Goal: Information Seeking & Learning: Learn about a topic

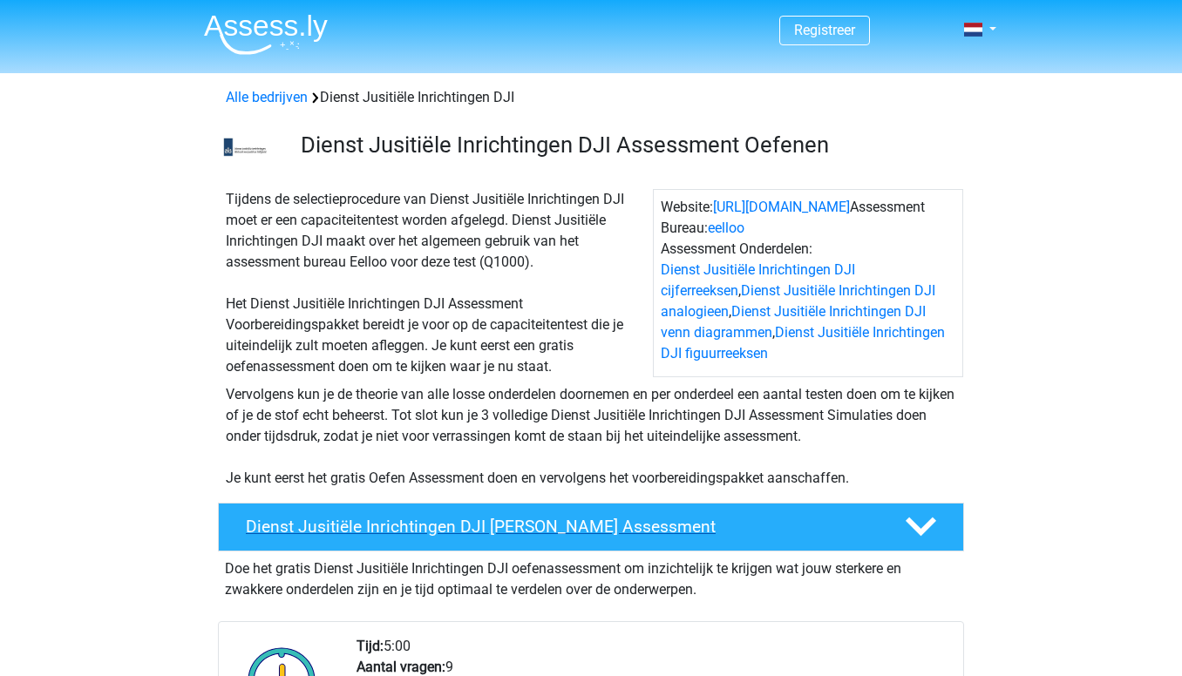
click at [587, 542] on div "Dienst Jusitiële Inrichtingen DJI Gratis Oefen Assessment" at bounding box center [591, 527] width 746 height 49
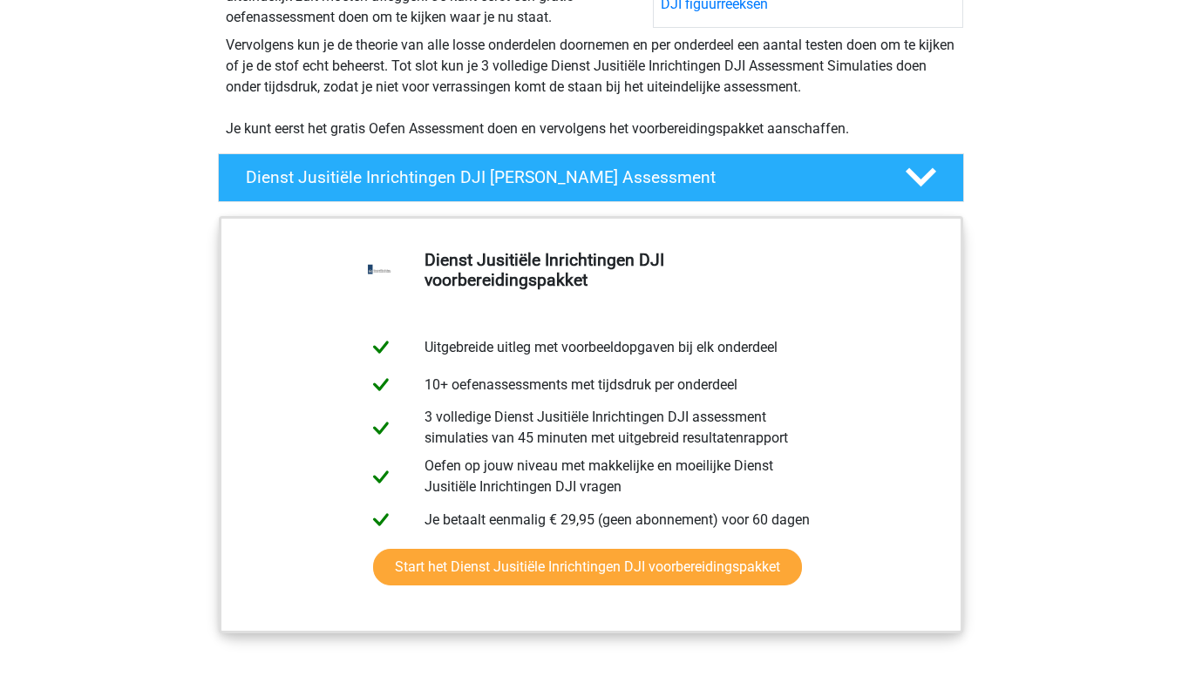
scroll to position [384, 0]
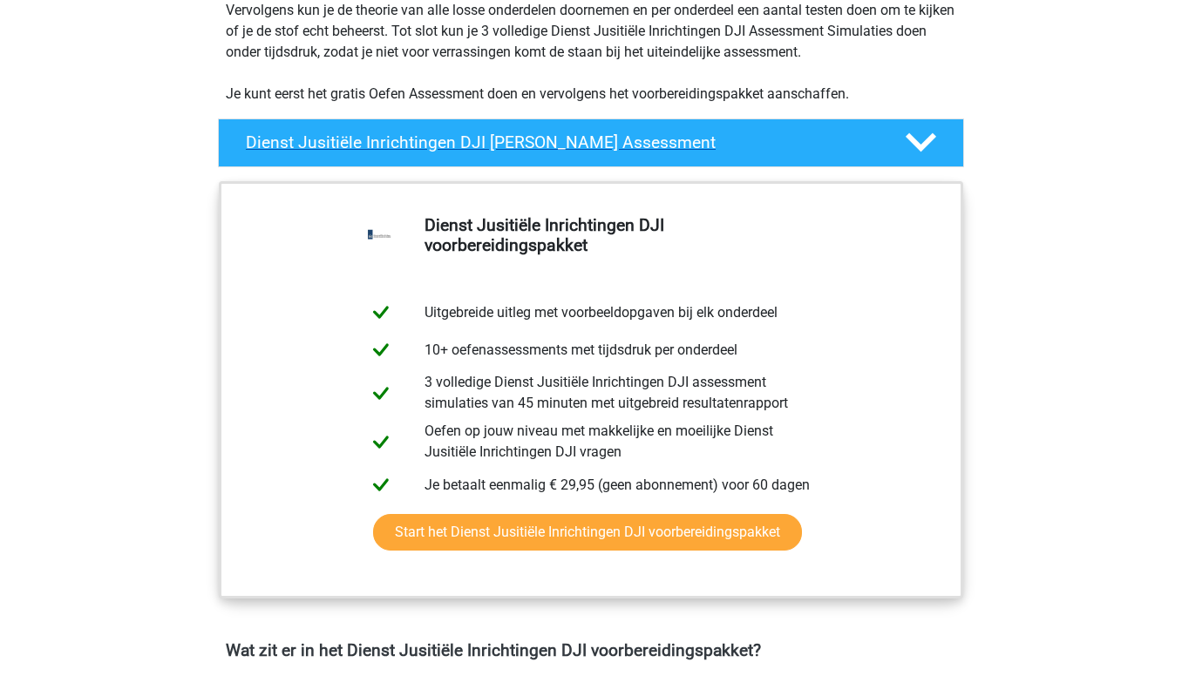
click at [610, 149] on h4 "Dienst Jusitiële Inrichtingen DJI Gratis Oefen Assessment" at bounding box center [561, 142] width 631 height 20
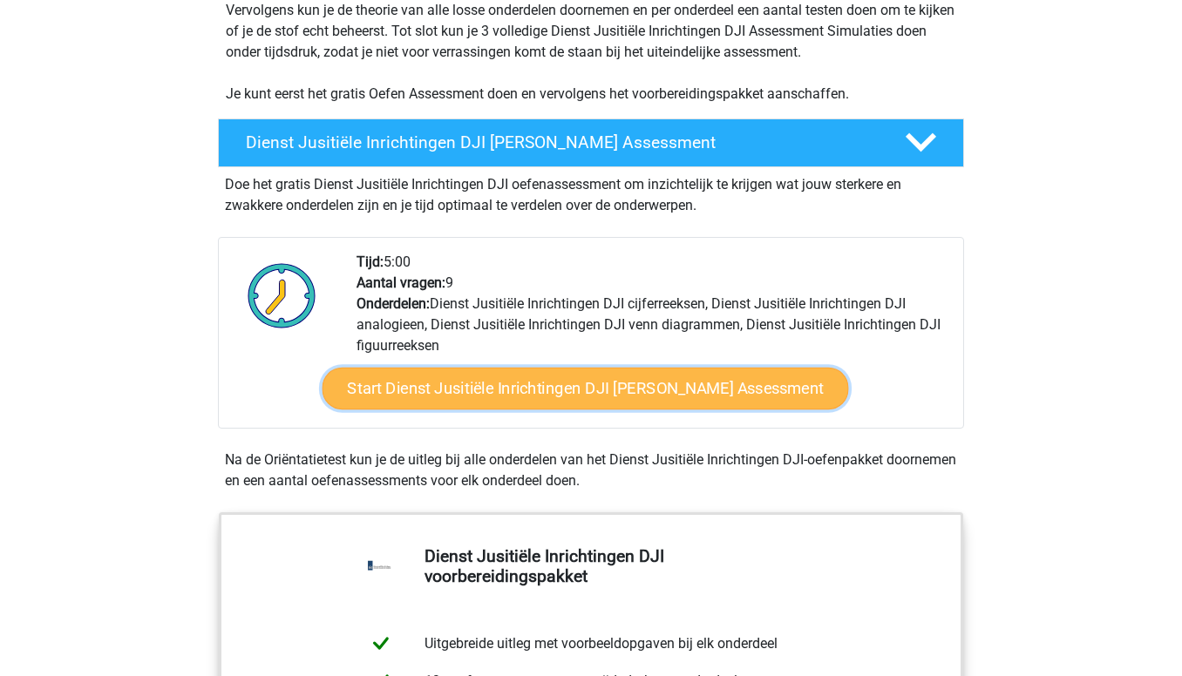
click at [505, 386] on link "Start Dienst Jusitiële Inrichtingen DJI Gratis Oefen Assessment" at bounding box center [585, 389] width 526 height 42
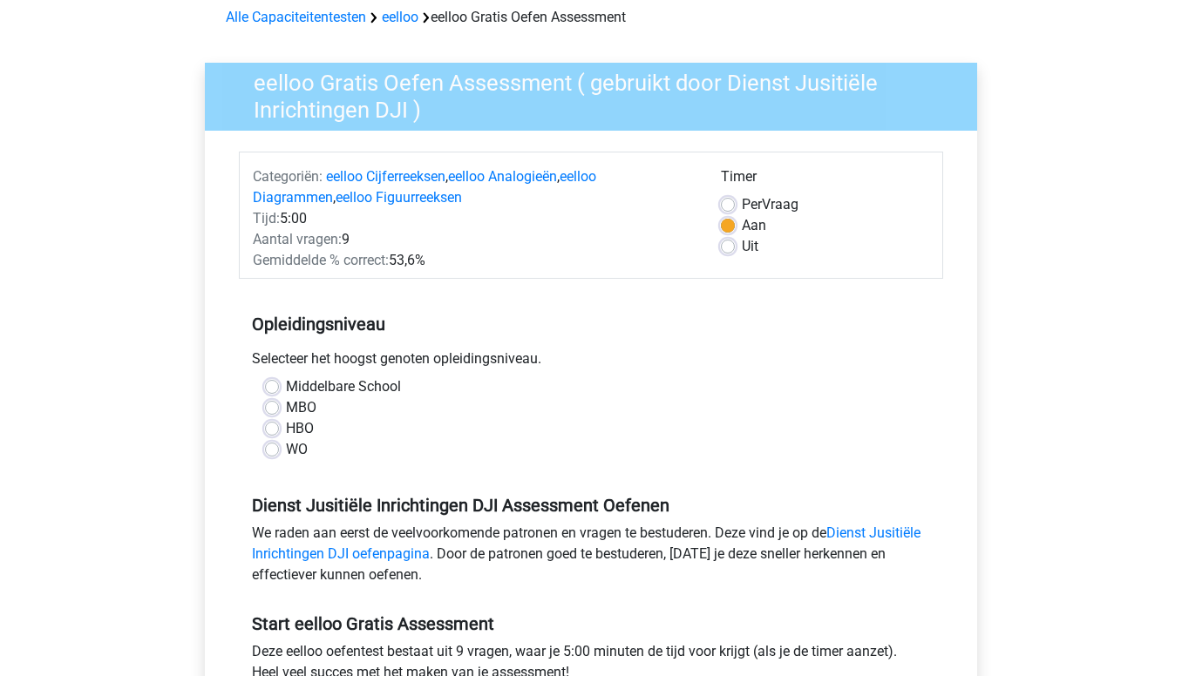
scroll to position [98, 0]
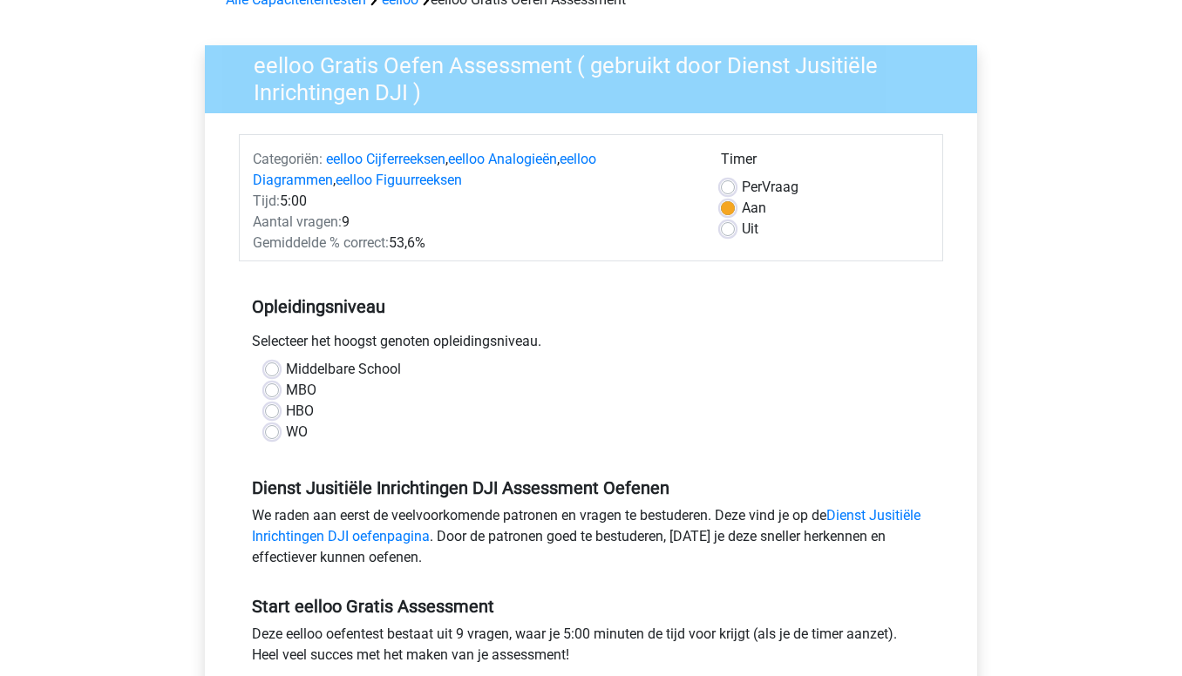
click at [293, 433] on label "WO" at bounding box center [297, 432] width 22 height 21
click at [279, 433] on input "WO" at bounding box center [272, 430] width 14 height 17
radio input "true"
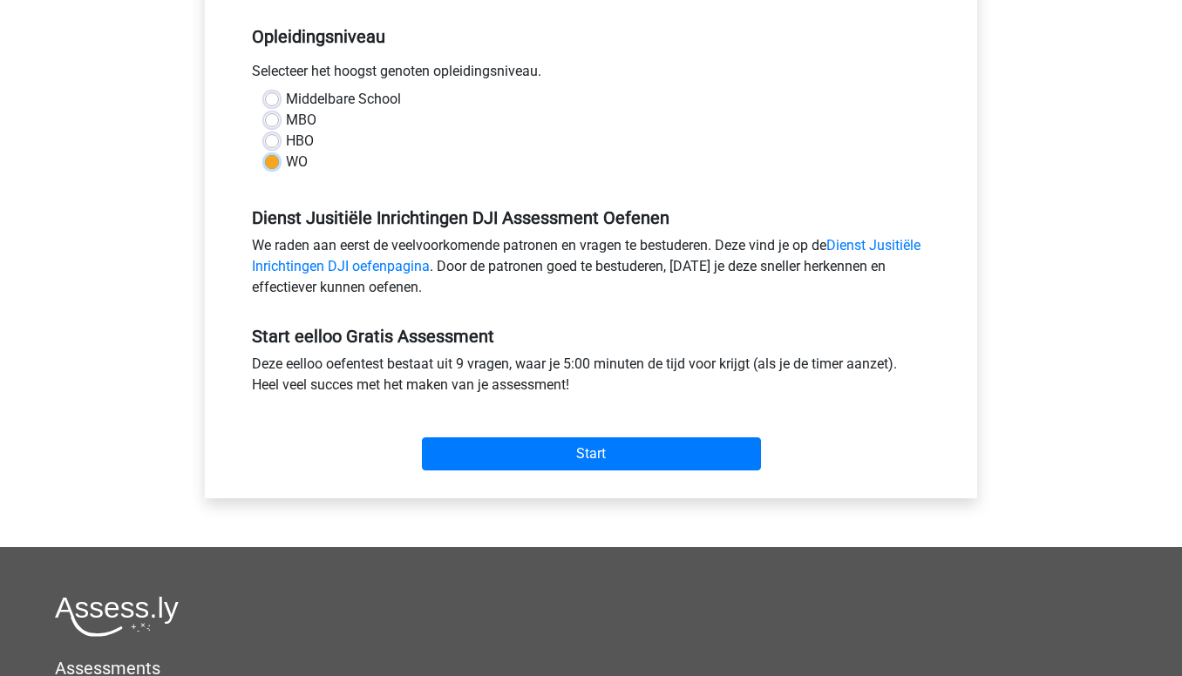
scroll to position [370, 0]
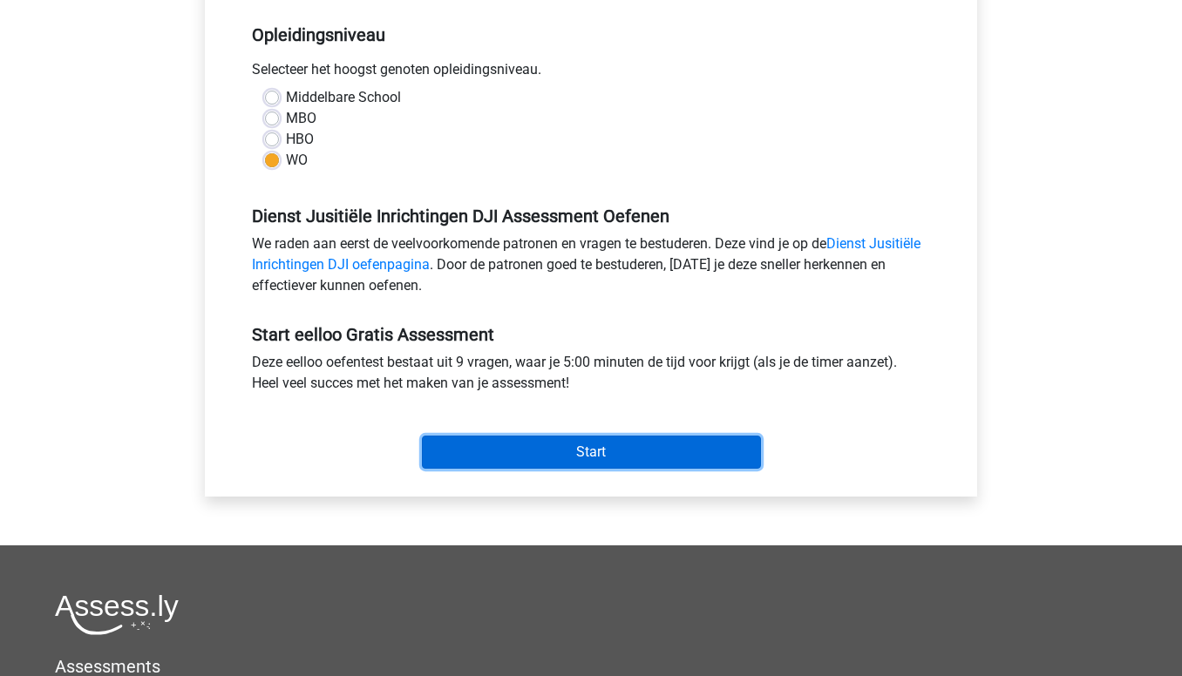
click at [458, 463] on input "Start" at bounding box center [591, 452] width 339 height 33
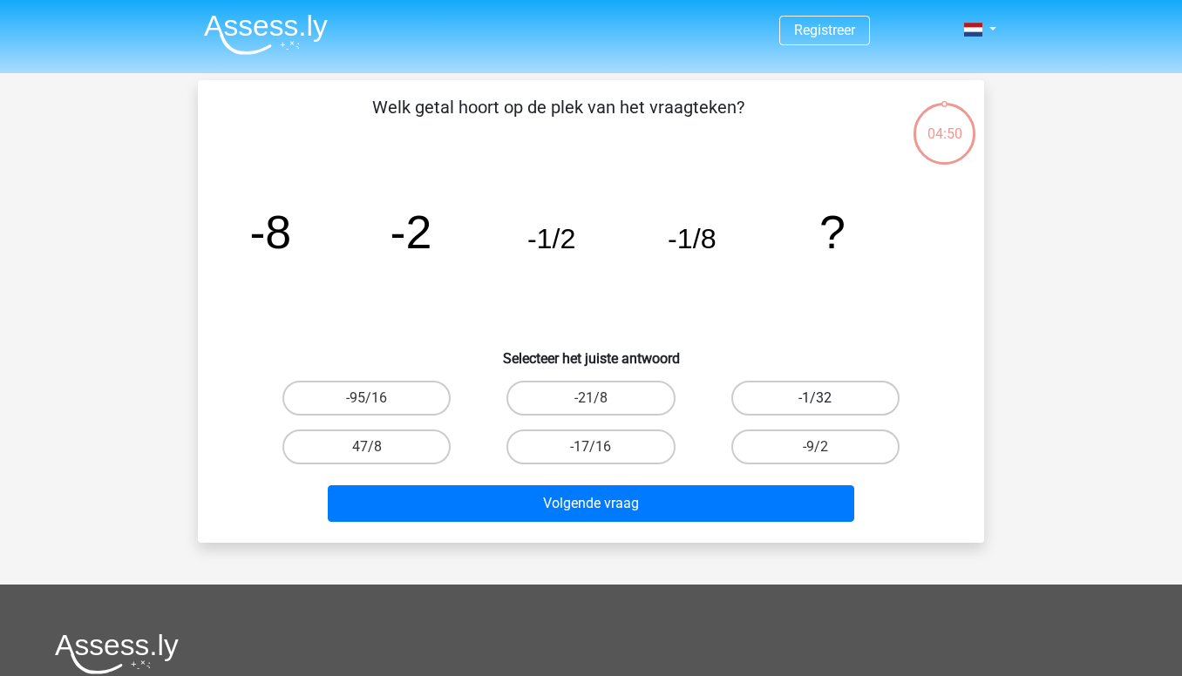
click at [805, 391] on label "-1/32" at bounding box center [815, 398] width 168 height 35
click at [815, 398] on input "-1/32" at bounding box center [820, 403] width 11 height 11
radio input "true"
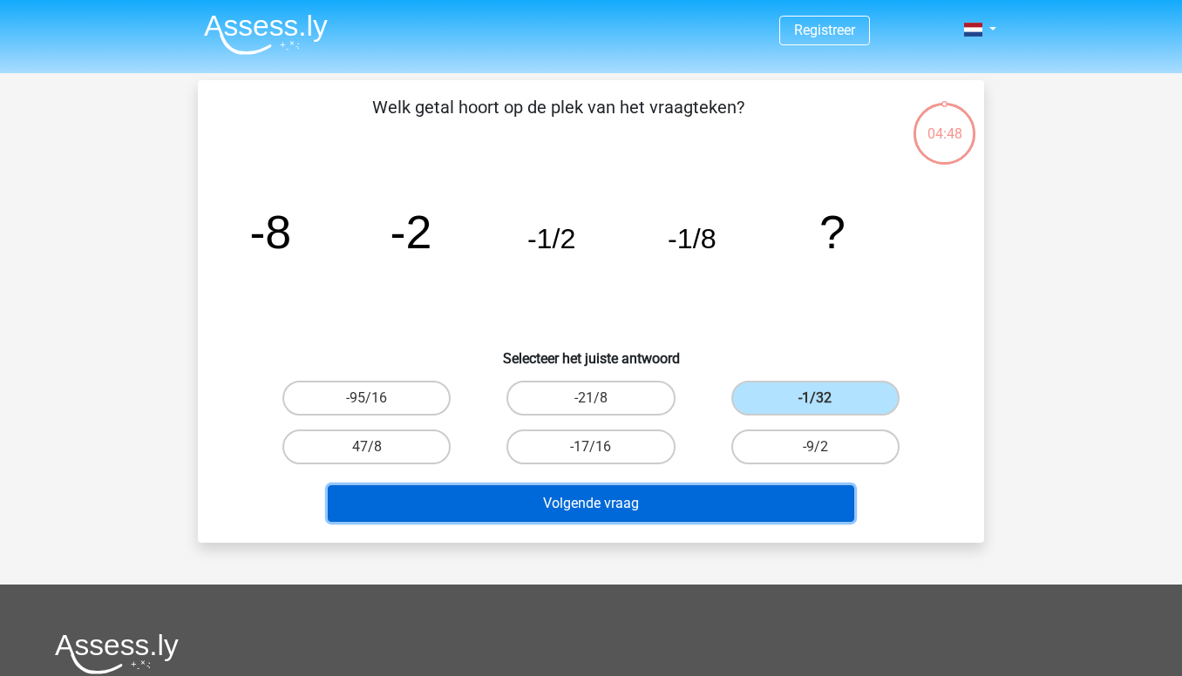
click at [610, 505] on button "Volgende vraag" at bounding box center [591, 503] width 527 height 37
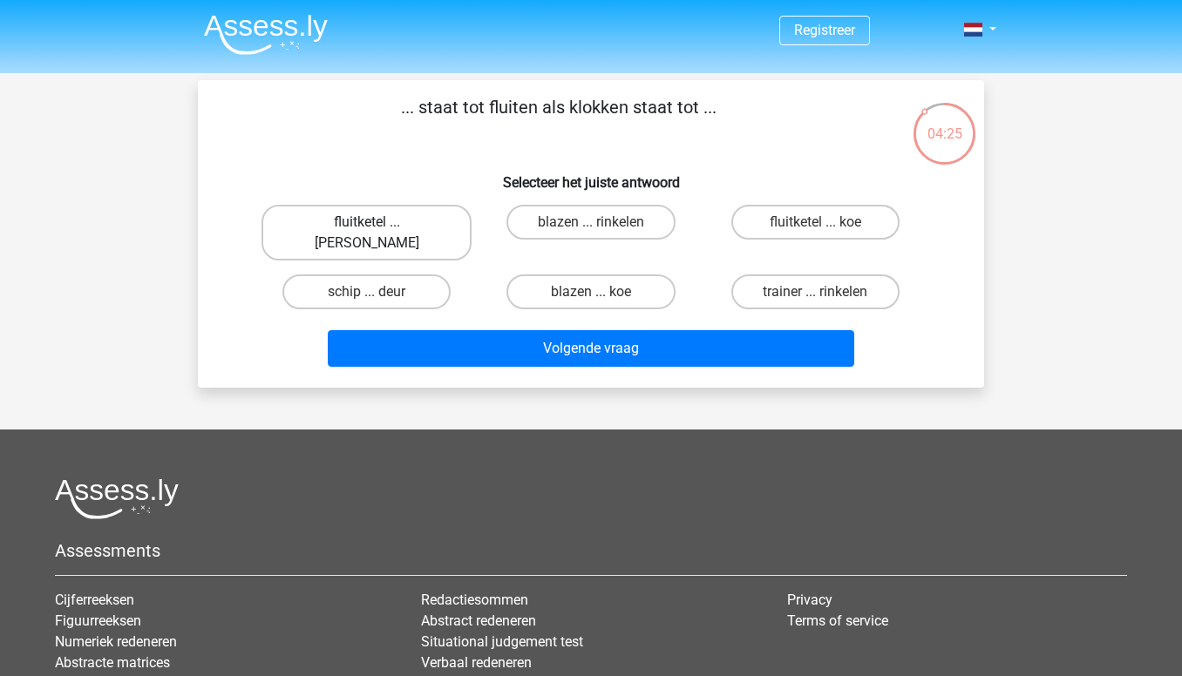
click at [403, 220] on label "fluitketel ... luiden" at bounding box center [366, 233] width 210 height 56
click at [378, 222] on input "fluitketel ... luiden" at bounding box center [372, 227] width 11 height 11
radio input "true"
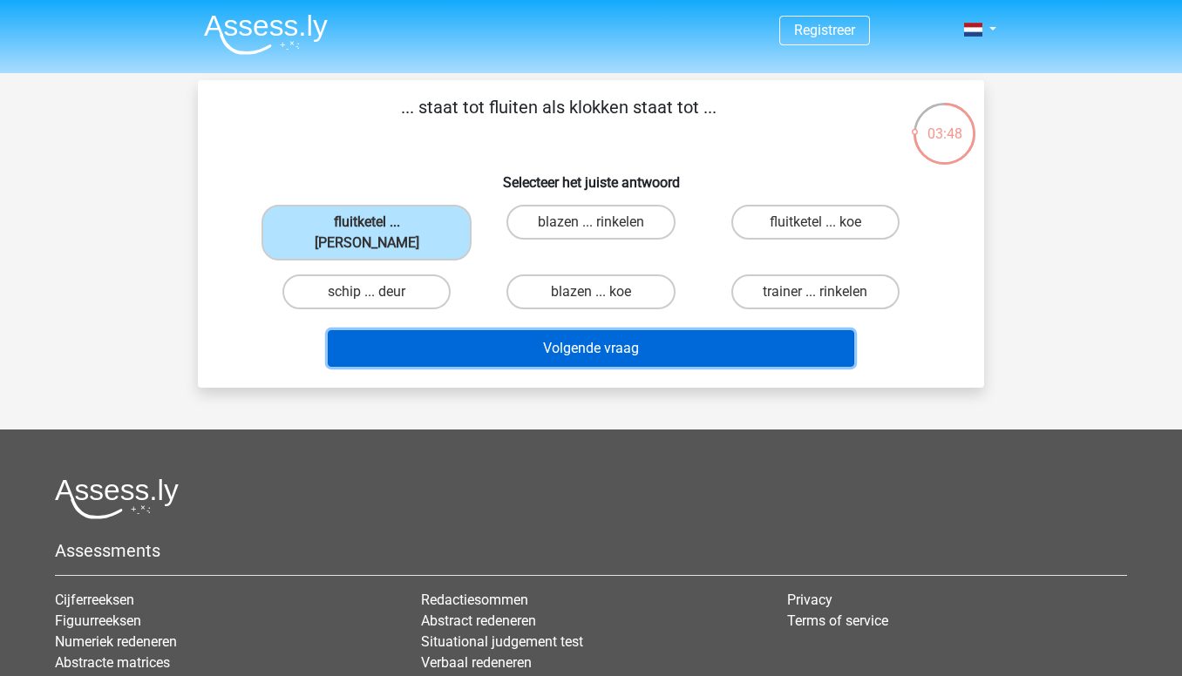
click at [519, 330] on button "Volgende vraag" at bounding box center [591, 348] width 527 height 37
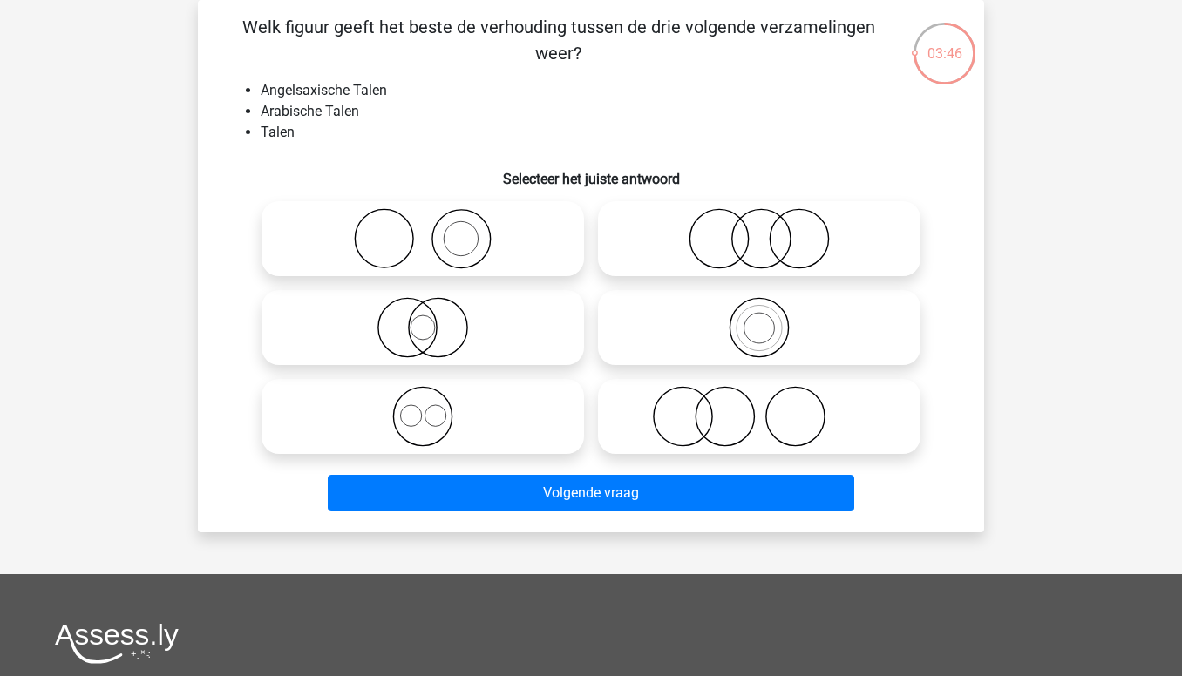
scroll to position [64, 0]
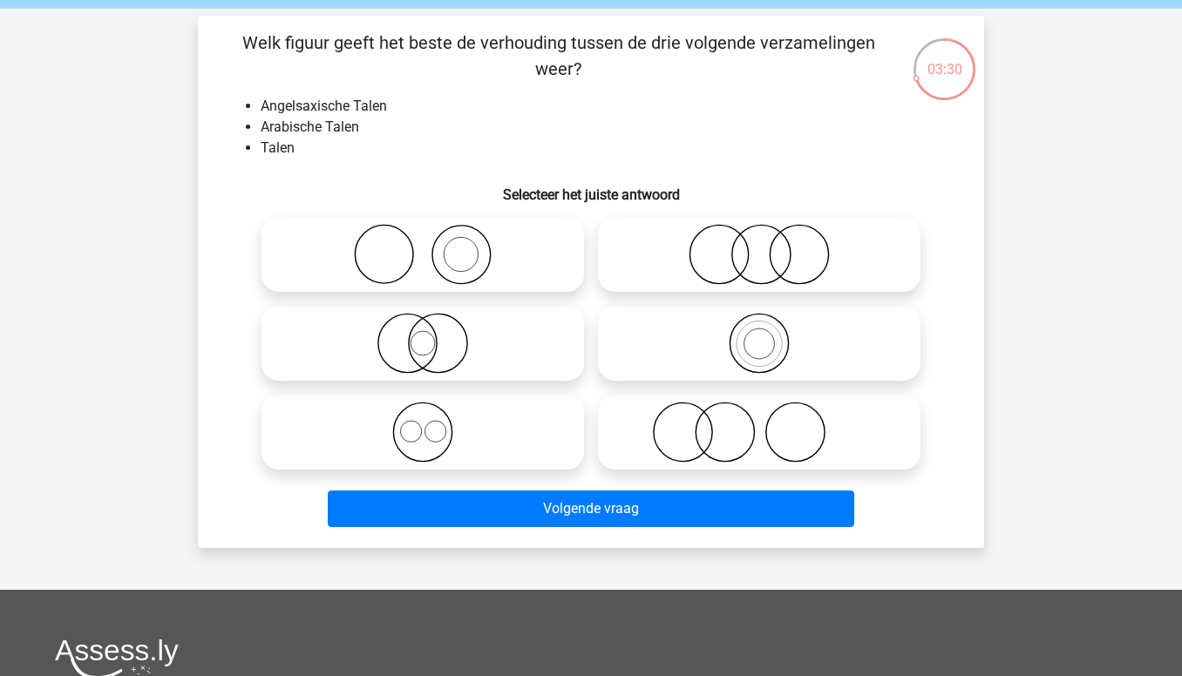
click at [426, 428] on icon at bounding box center [422, 432] width 309 height 61
click at [426, 424] on input "radio" at bounding box center [428, 417] width 11 height 11
radio input "true"
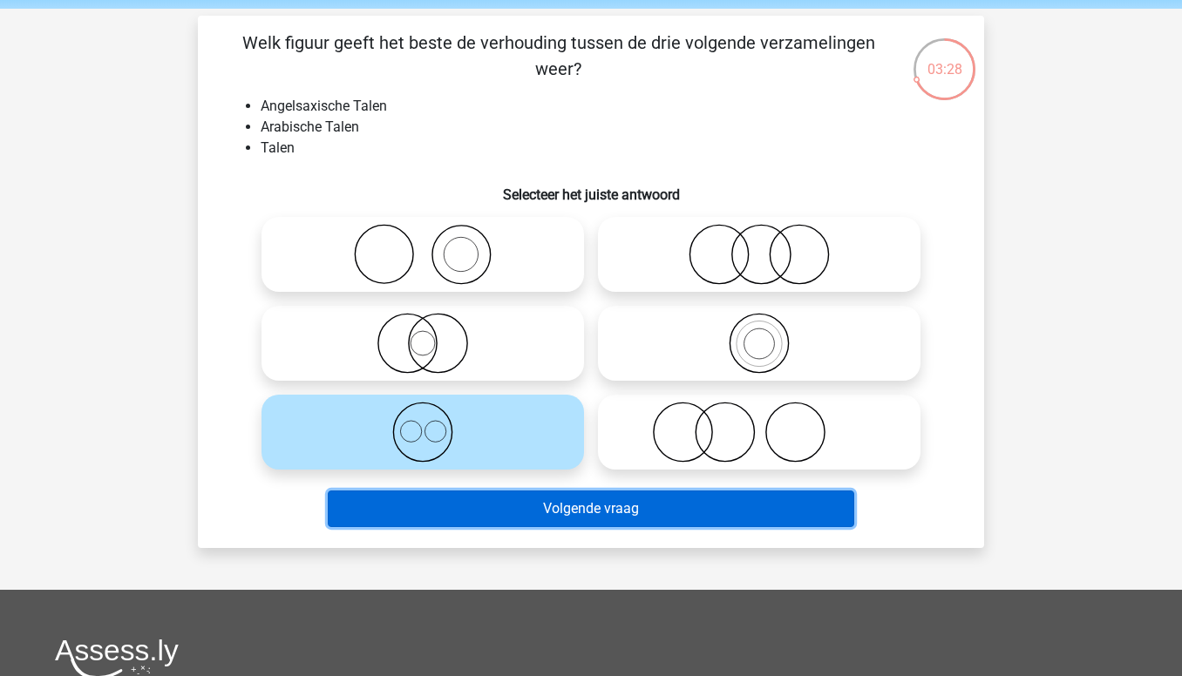
click at [509, 494] on button "Volgende vraag" at bounding box center [591, 509] width 527 height 37
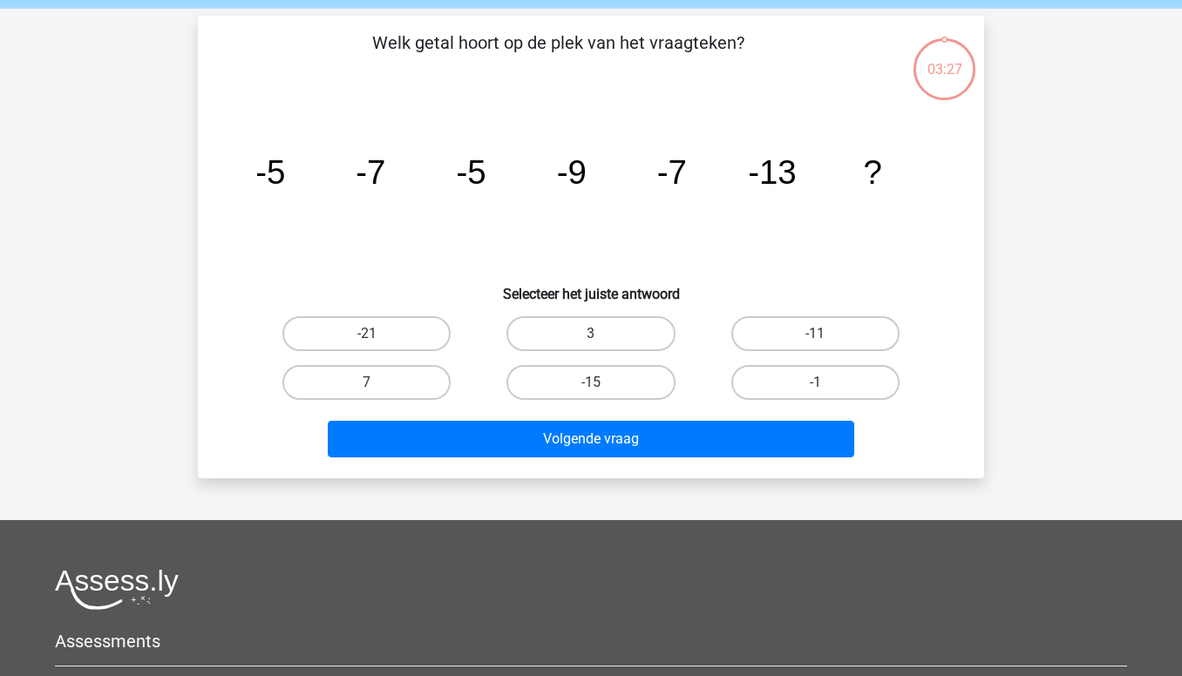
scroll to position [80, 0]
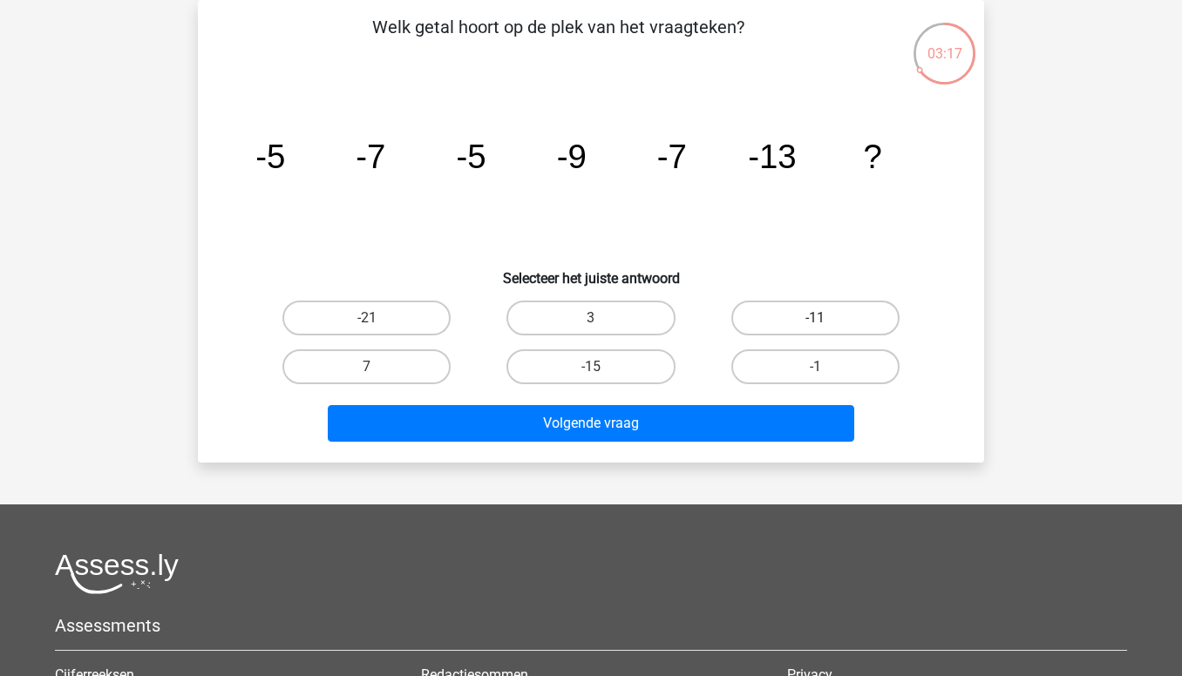
click at [803, 311] on label "-11" at bounding box center [815, 318] width 168 height 35
click at [815, 318] on input "-11" at bounding box center [820, 323] width 11 height 11
radio input "true"
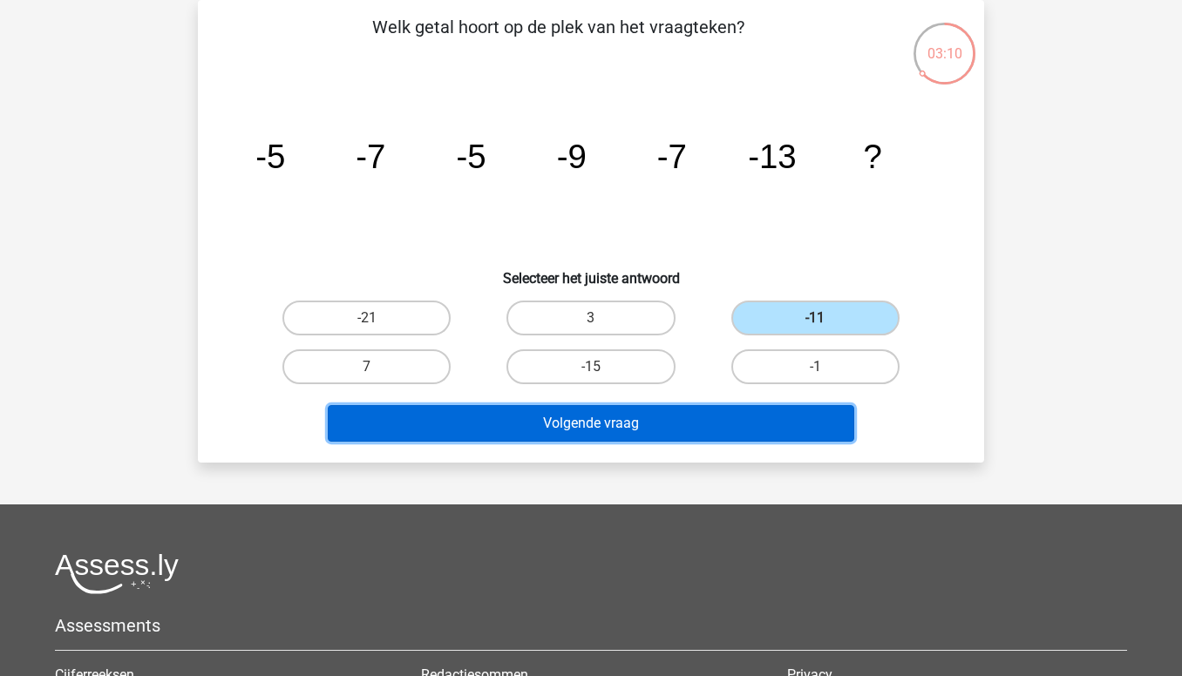
click at [591, 419] on button "Volgende vraag" at bounding box center [591, 423] width 527 height 37
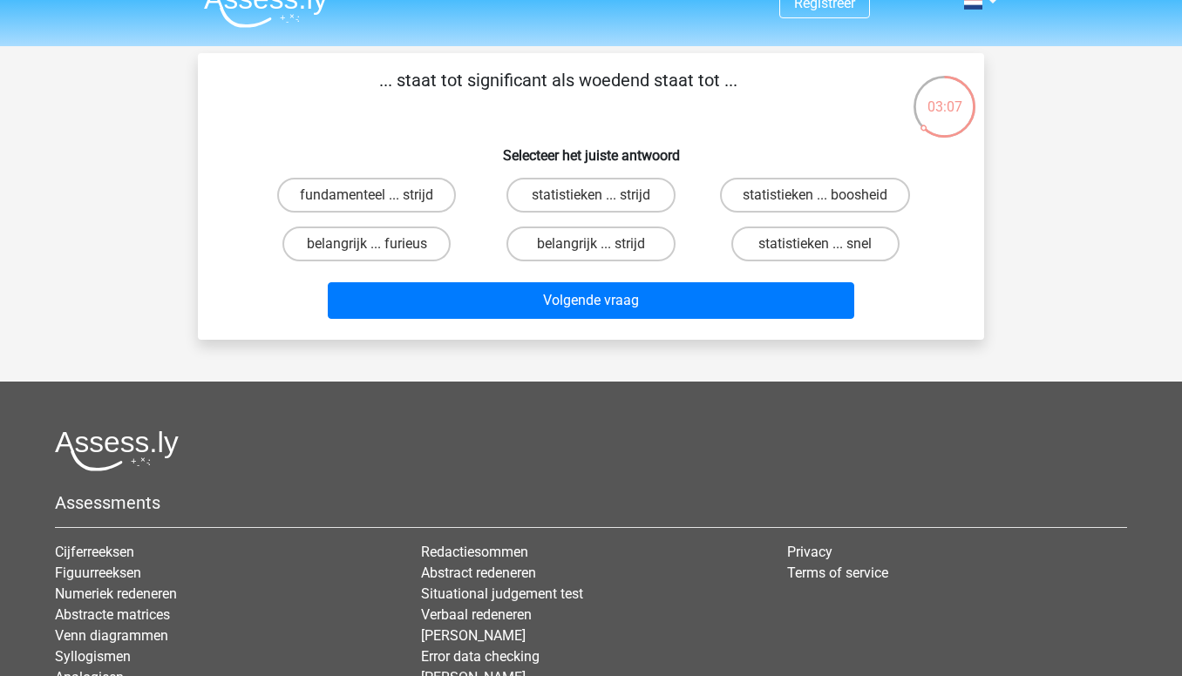
scroll to position [28, 0]
click at [357, 247] on label "belangrijk ... furieus" at bounding box center [366, 243] width 168 height 35
click at [367, 247] on input "belangrijk ... furieus" at bounding box center [372, 248] width 11 height 11
radio input "true"
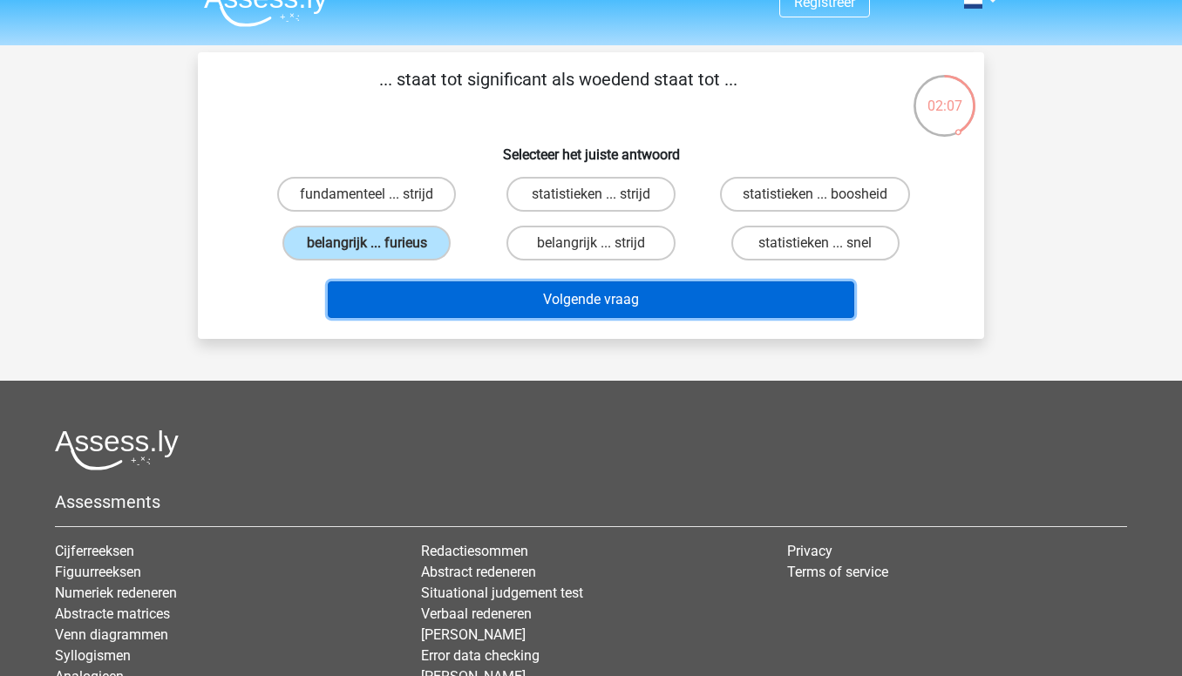
click at [579, 315] on button "Volgende vraag" at bounding box center [591, 299] width 527 height 37
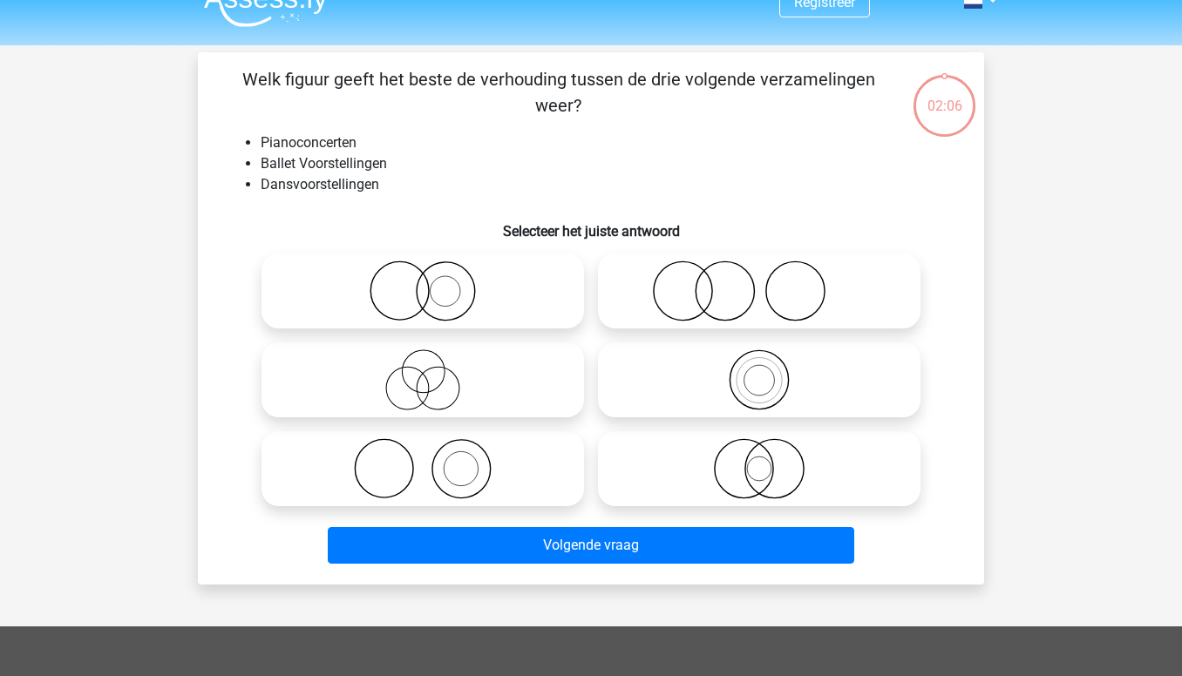
scroll to position [80, 0]
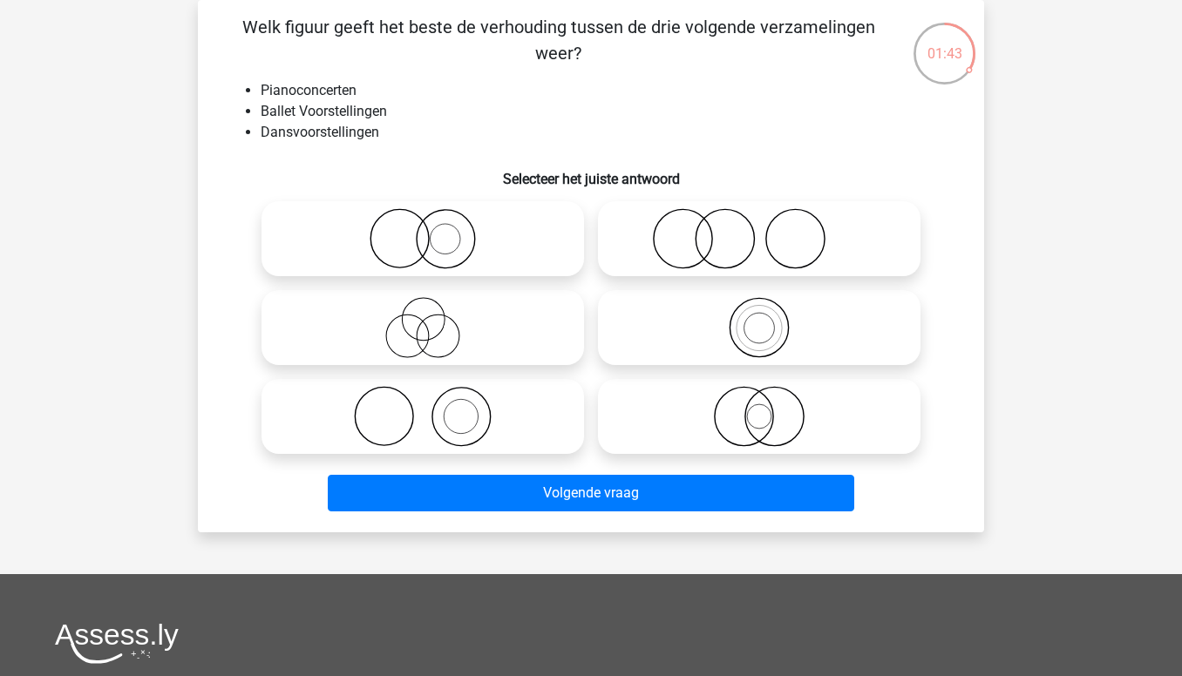
click at [472, 356] on icon at bounding box center [422, 327] width 309 height 61
click at [434, 319] on input "radio" at bounding box center [428, 313] width 11 height 11
radio input "true"
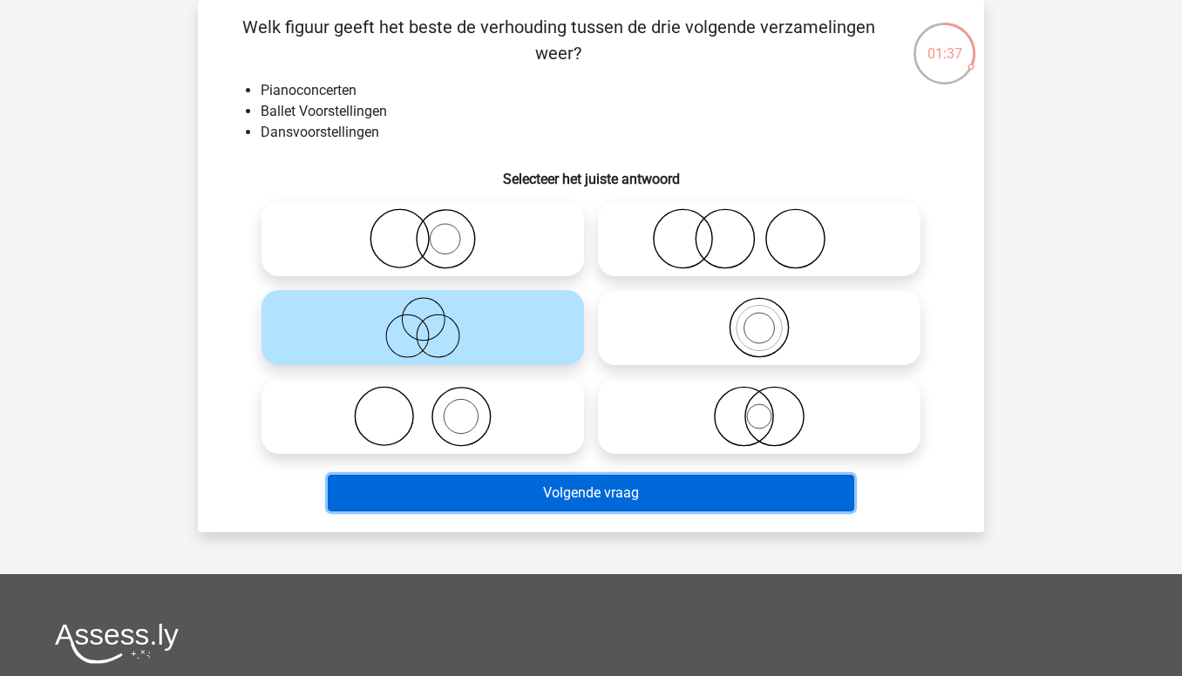
click at [565, 500] on button "Volgende vraag" at bounding box center [591, 493] width 527 height 37
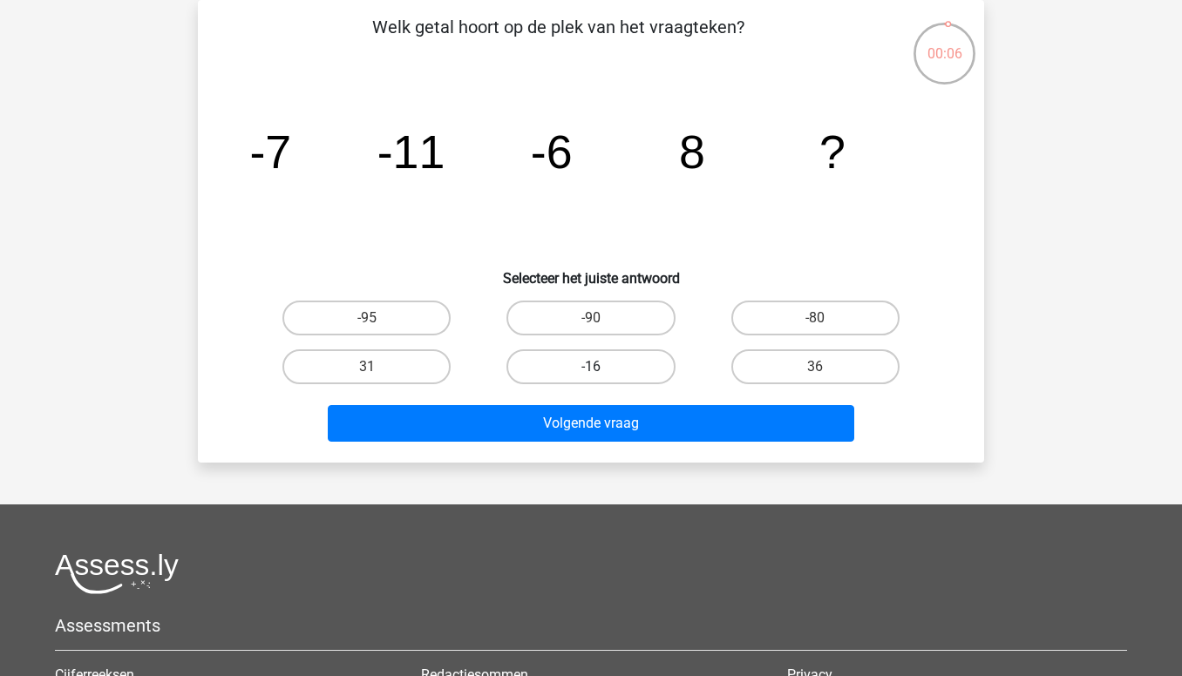
click at [625, 362] on label "-16" at bounding box center [590, 366] width 168 height 35
click at [602, 367] on input "-16" at bounding box center [596, 372] width 11 height 11
radio input "true"
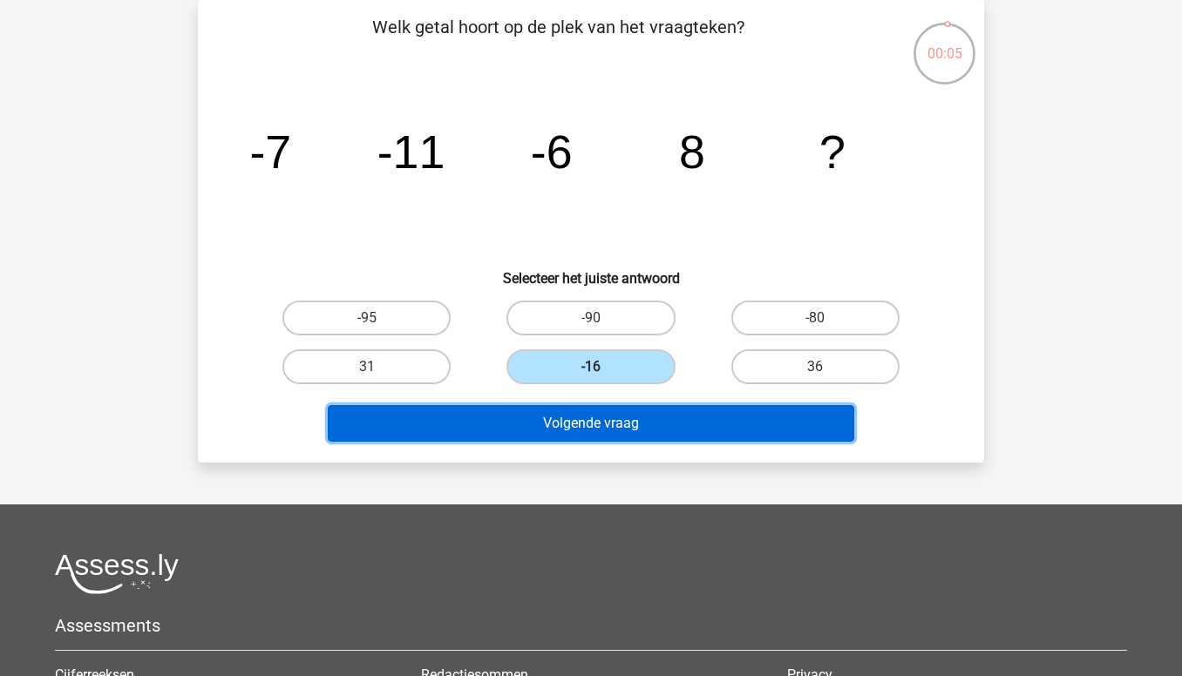
click at [625, 422] on button "Volgende vraag" at bounding box center [591, 423] width 527 height 37
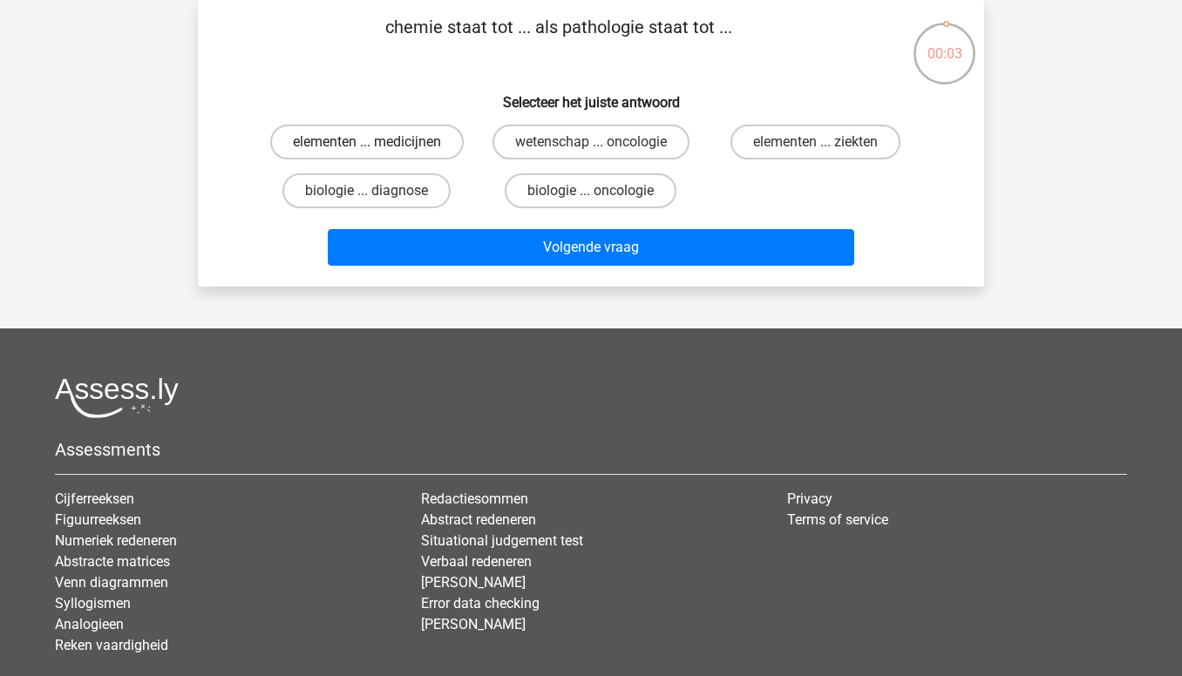
click at [397, 128] on label "elementen ... medicijnen" at bounding box center [366, 142] width 193 height 35
click at [378, 142] on input "elementen ... medicijnen" at bounding box center [372, 147] width 11 height 11
radio input "true"
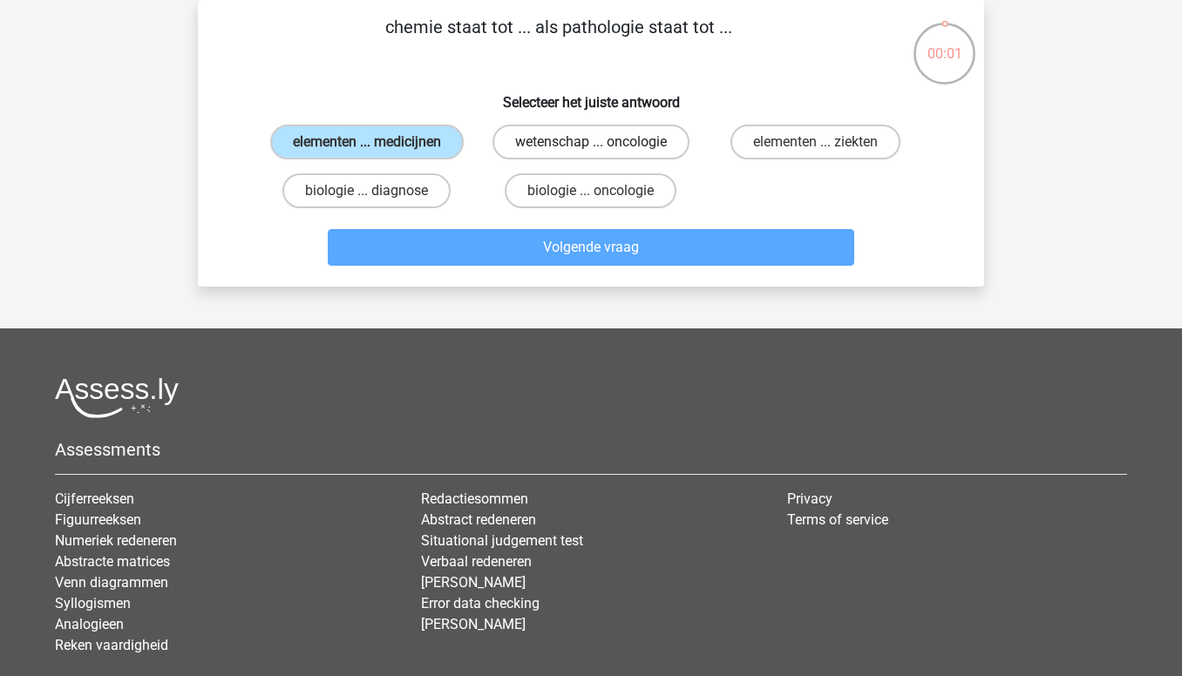
click at [606, 142] on label "wetenschap ... oncologie" at bounding box center [590, 142] width 197 height 35
click at [602, 142] on input "wetenschap ... oncologie" at bounding box center [596, 147] width 11 height 11
radio input "true"
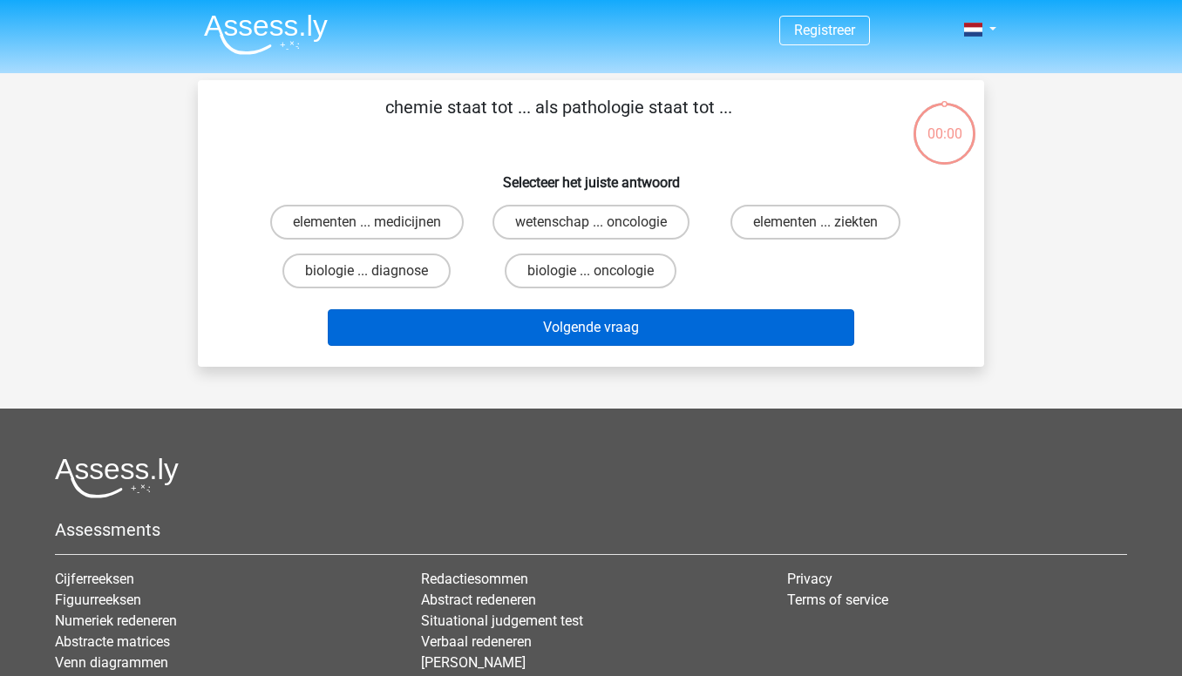
scroll to position [80, 0]
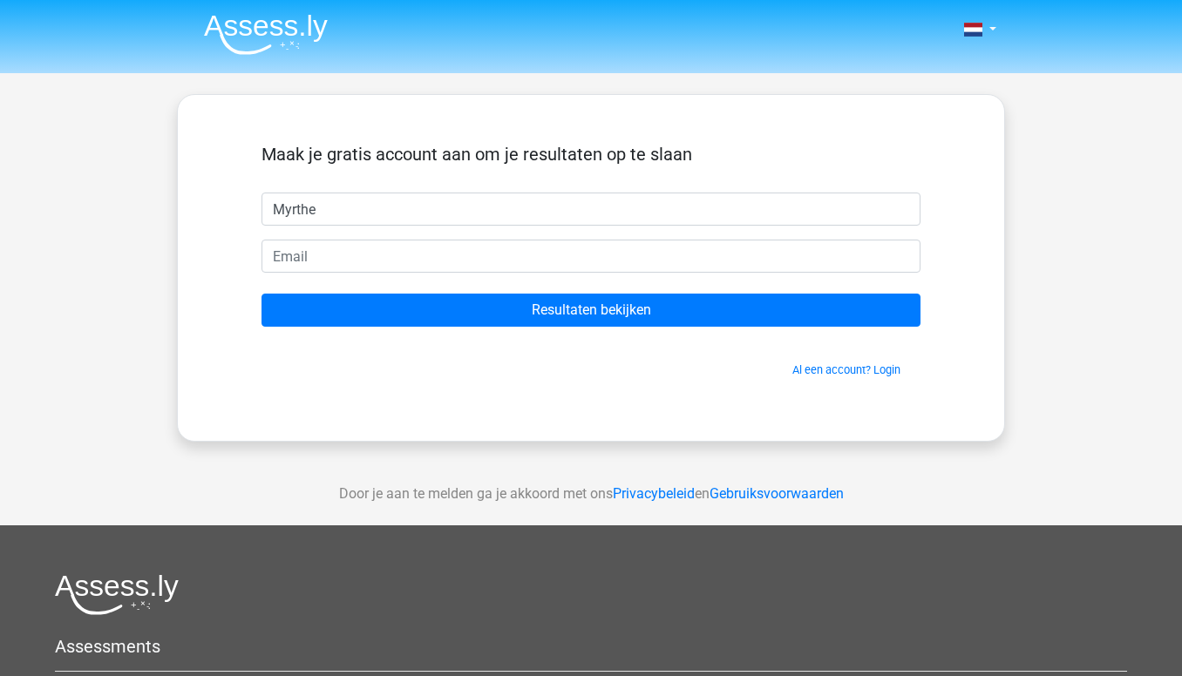
type input "Myrthe"
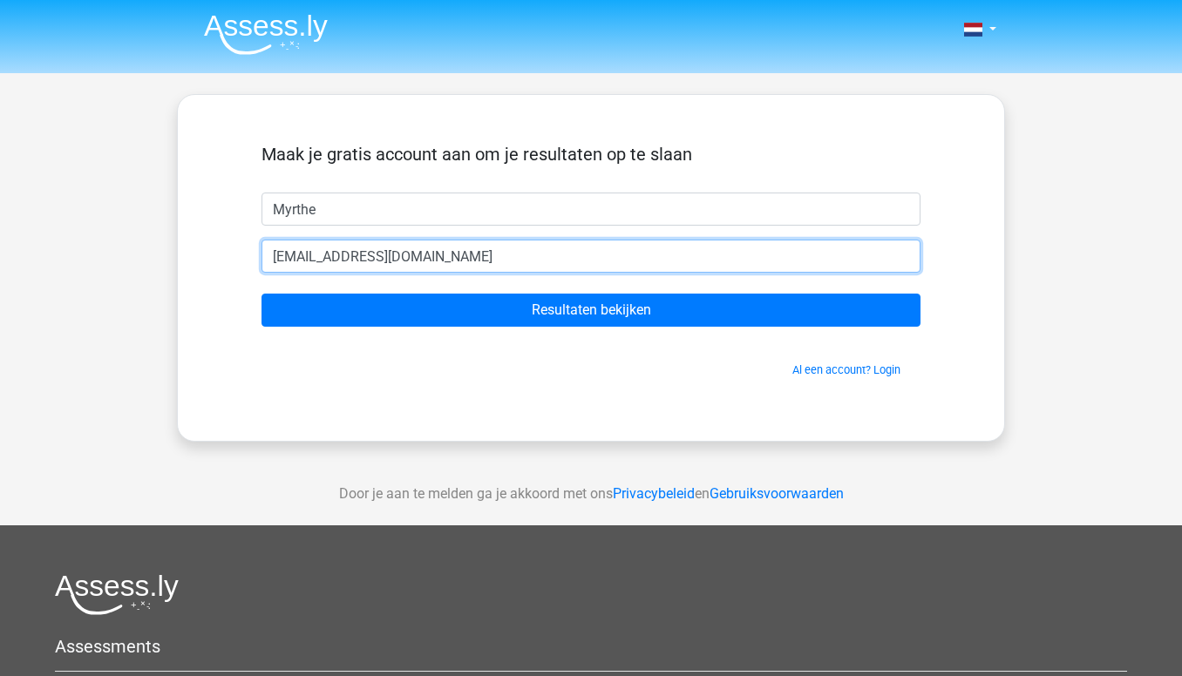
type input "[EMAIL_ADDRESS][DOMAIN_NAME]"
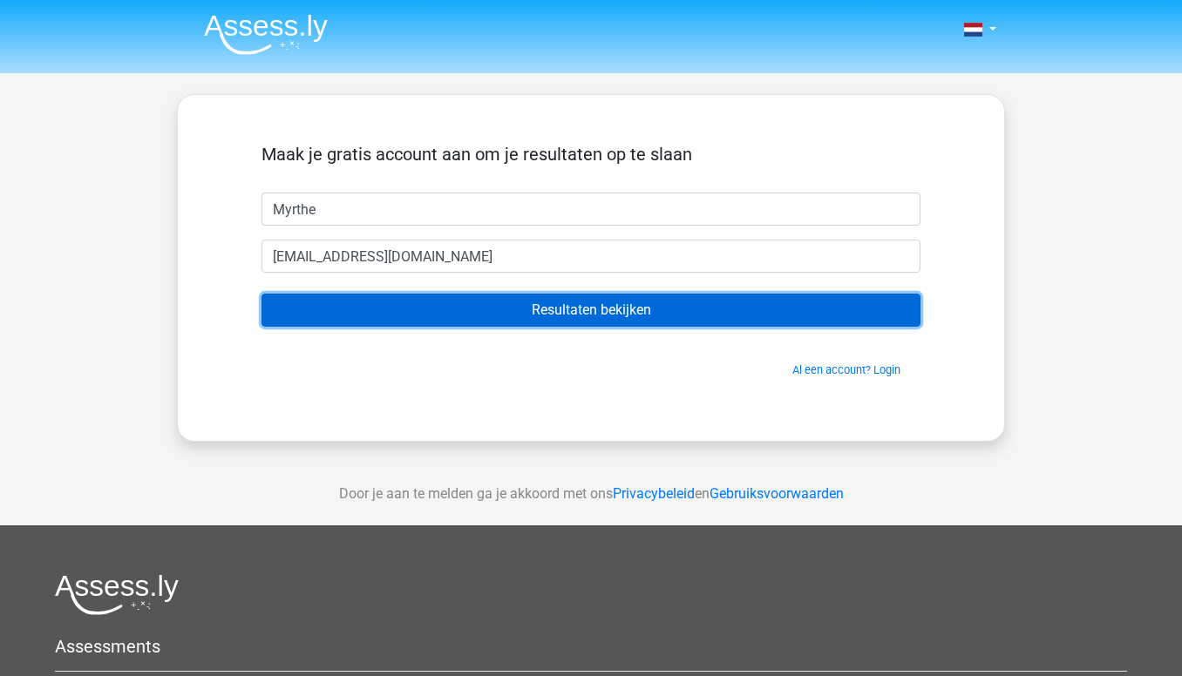
click at [585, 326] on input "Resultaten bekijken" at bounding box center [590, 310] width 659 height 33
click at [570, 318] on input "Resultaten bekijken" at bounding box center [590, 310] width 659 height 33
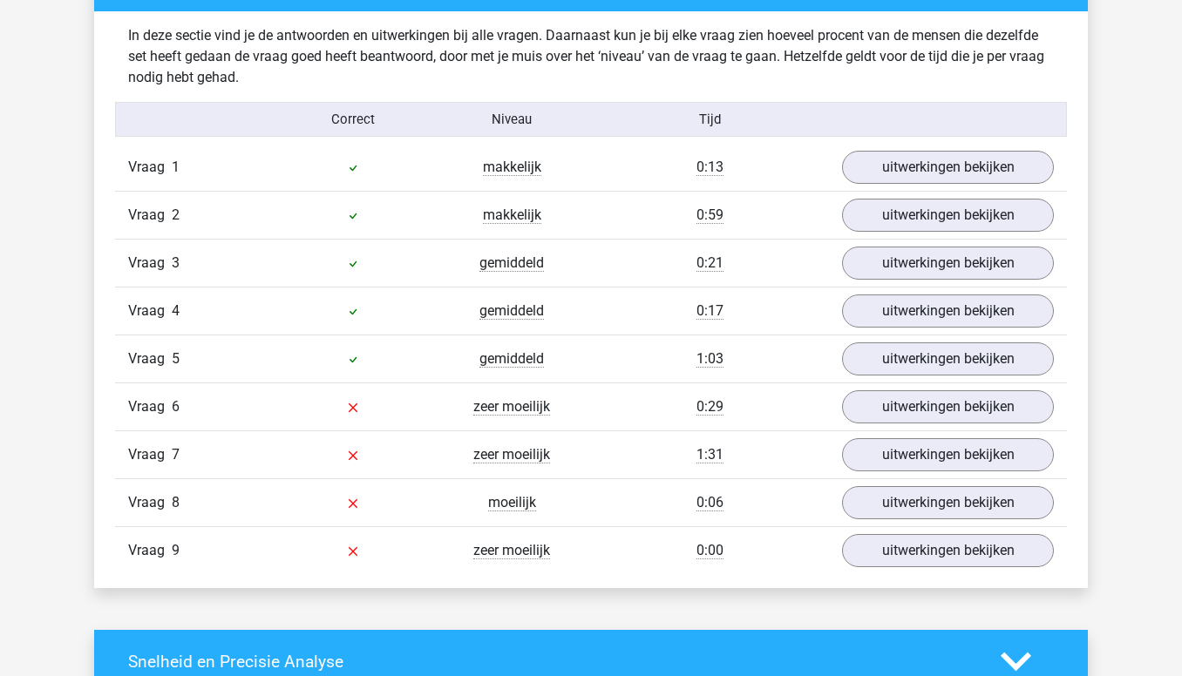
scroll to position [1844, 0]
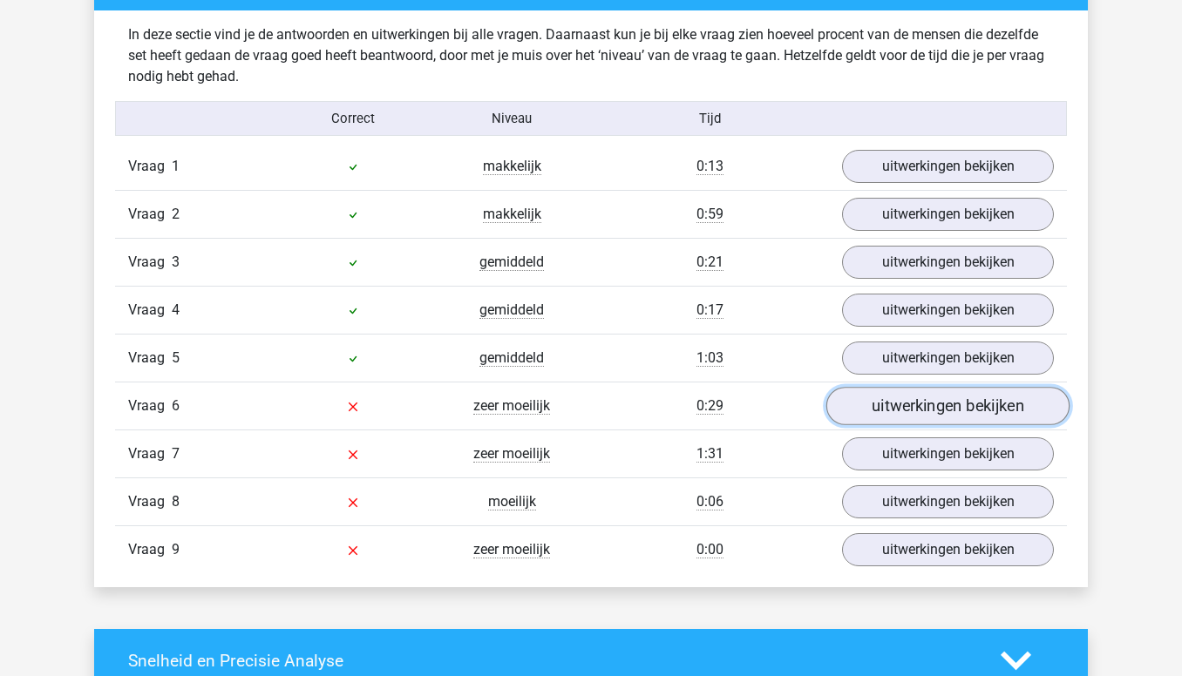
click at [934, 398] on link "uitwerkingen bekijken" at bounding box center [947, 406] width 243 height 38
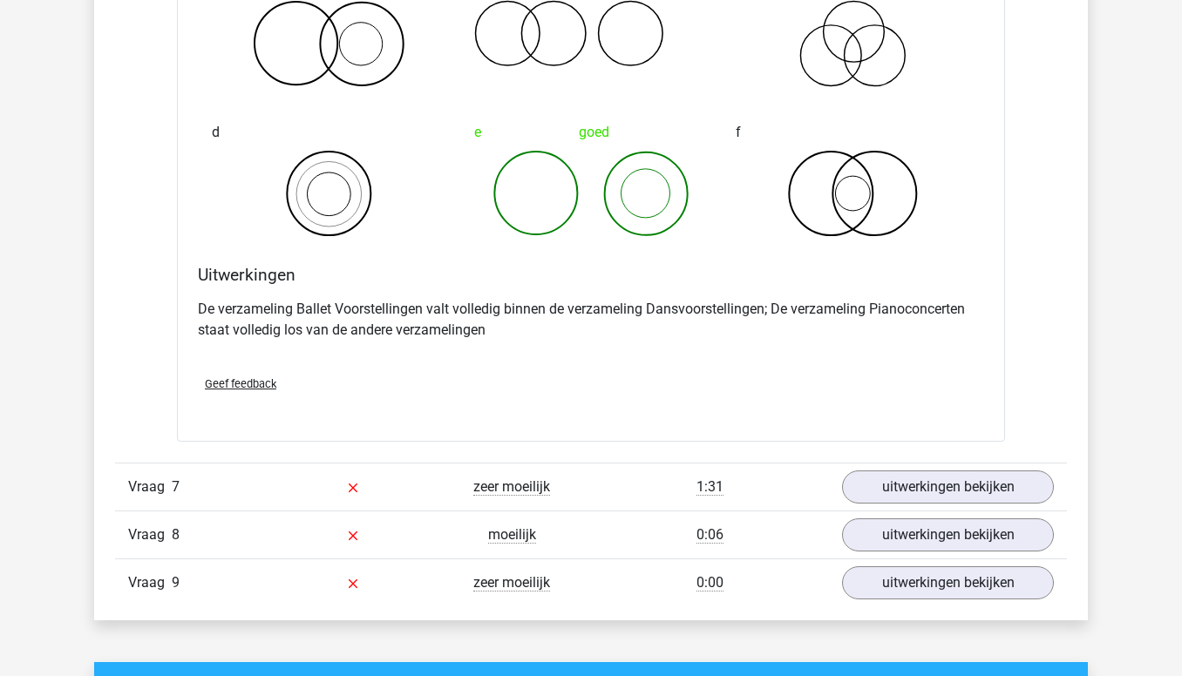
scroll to position [2485, 0]
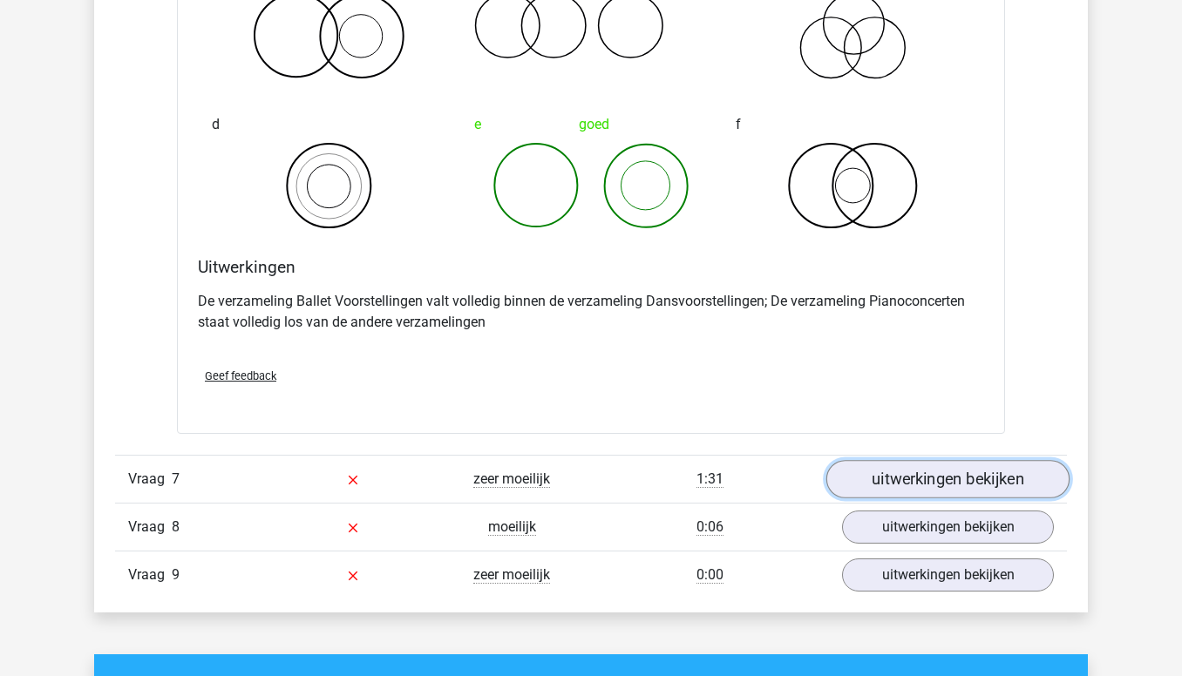
click at [923, 470] on link "uitwerkingen bekijken" at bounding box center [947, 479] width 243 height 38
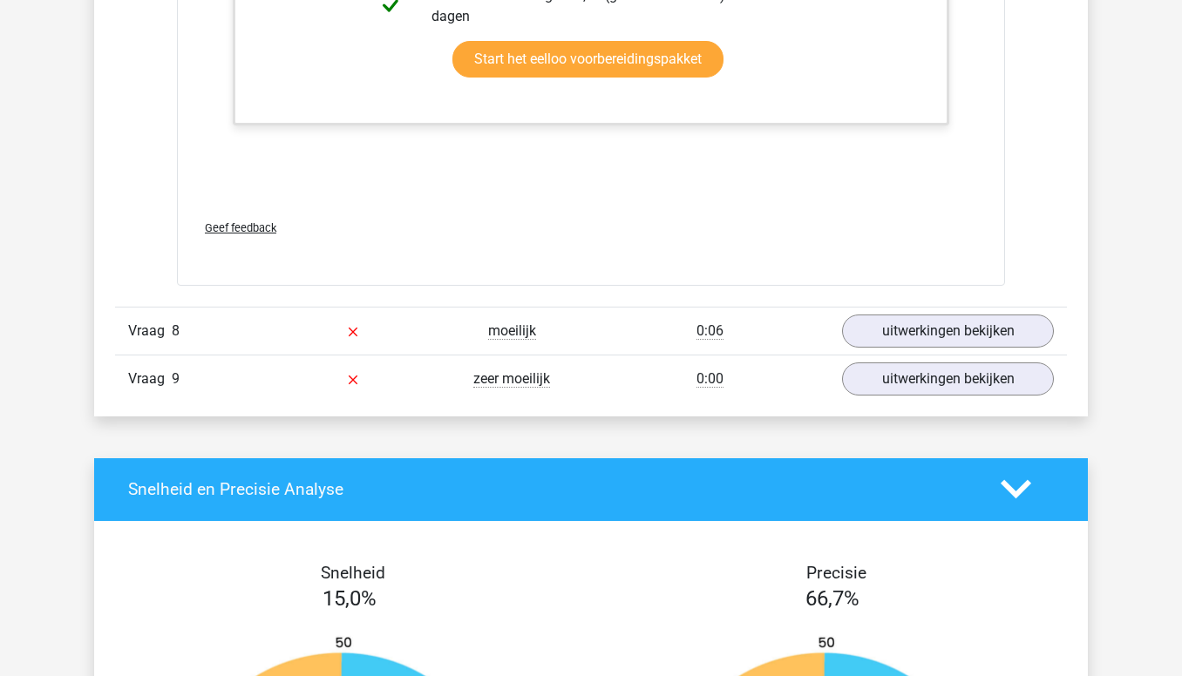
scroll to position [3745, 0]
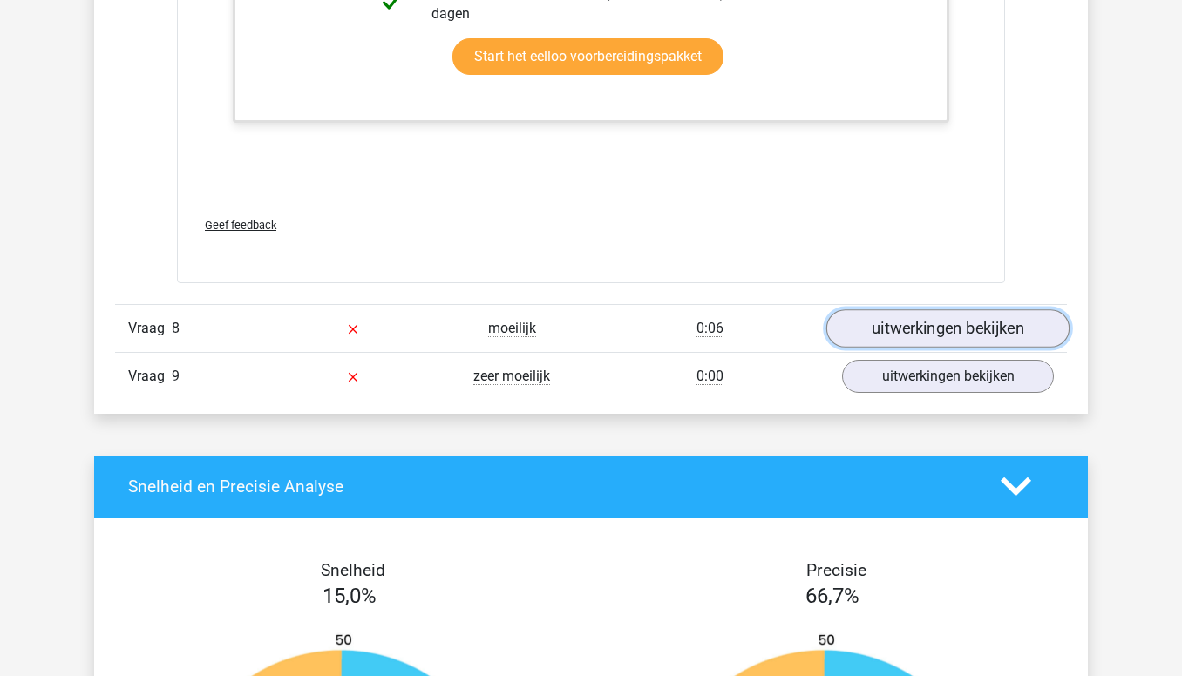
click at [877, 332] on link "uitwerkingen bekijken" at bounding box center [947, 328] width 243 height 38
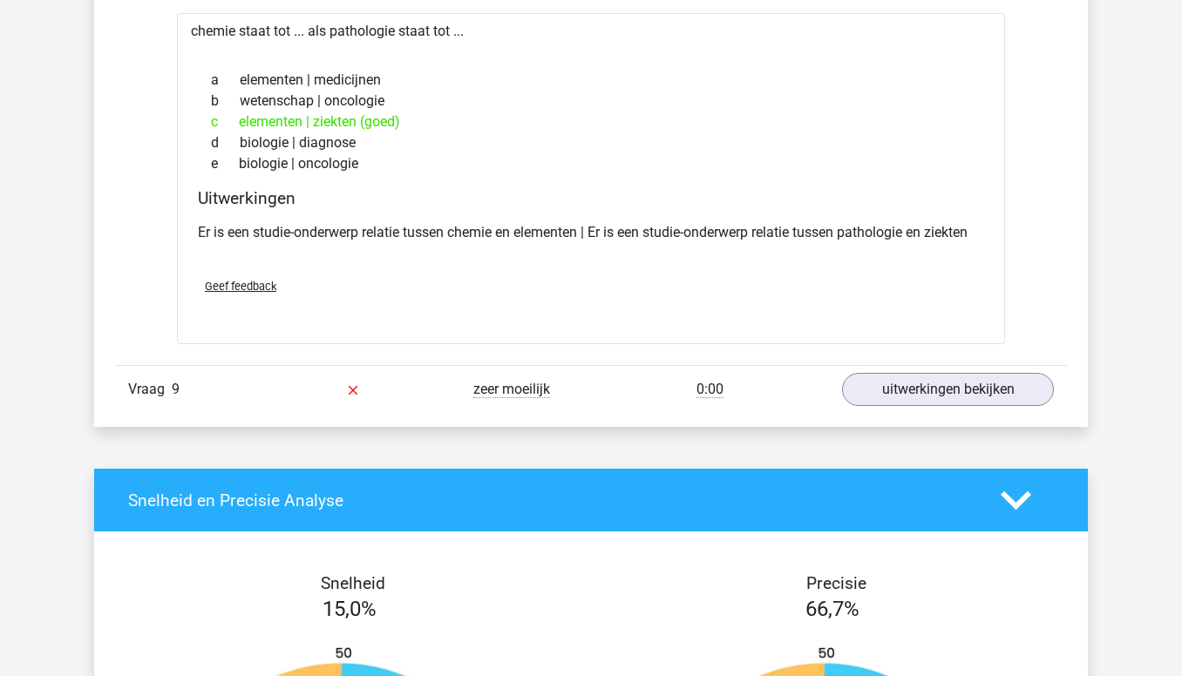
scroll to position [4122, 0]
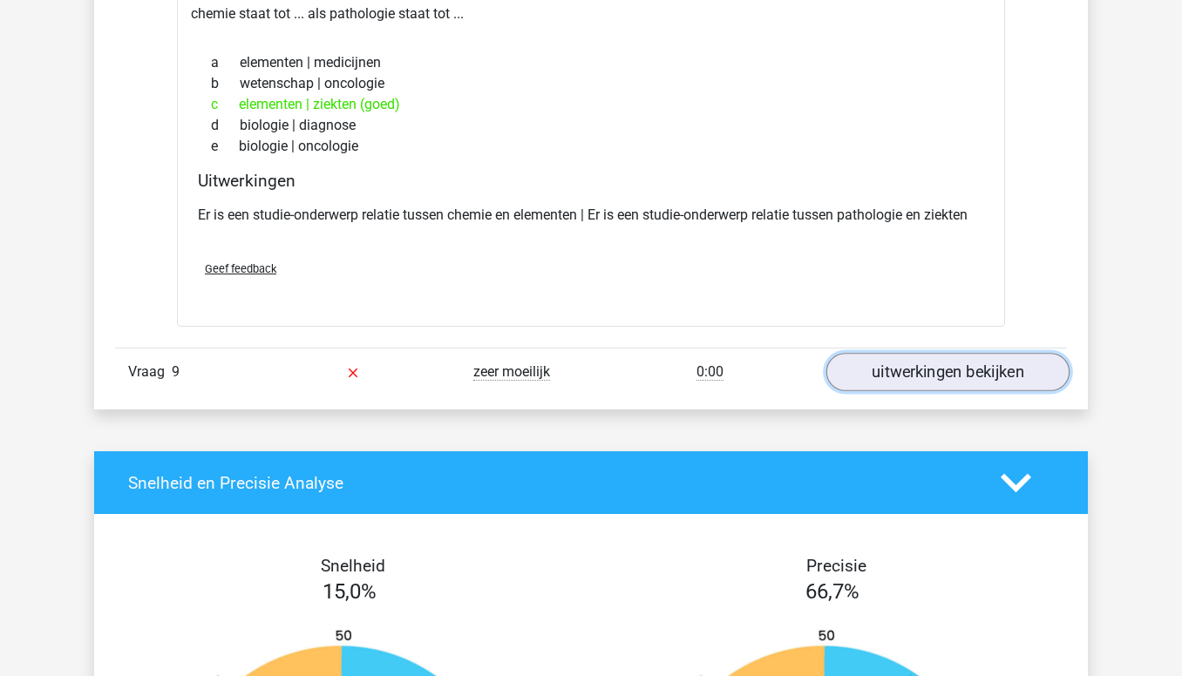
click at [910, 363] on link "uitwerkingen bekijken" at bounding box center [947, 372] width 243 height 38
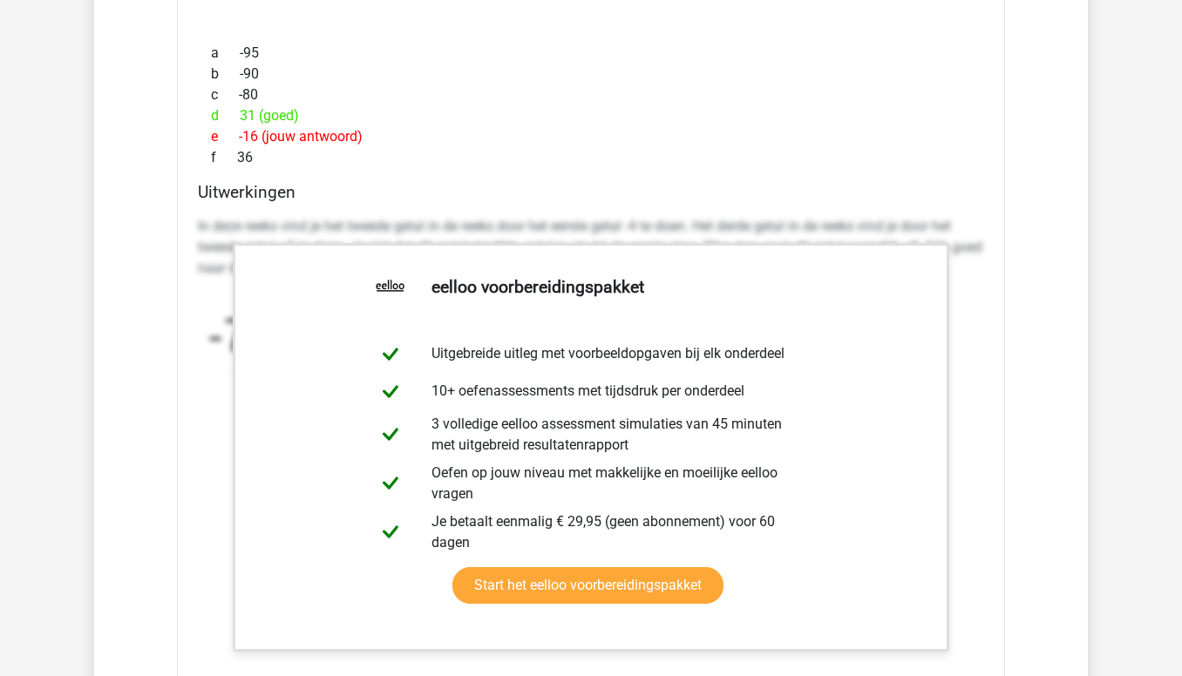
scroll to position [3114, 0]
